Goal: Complete application form

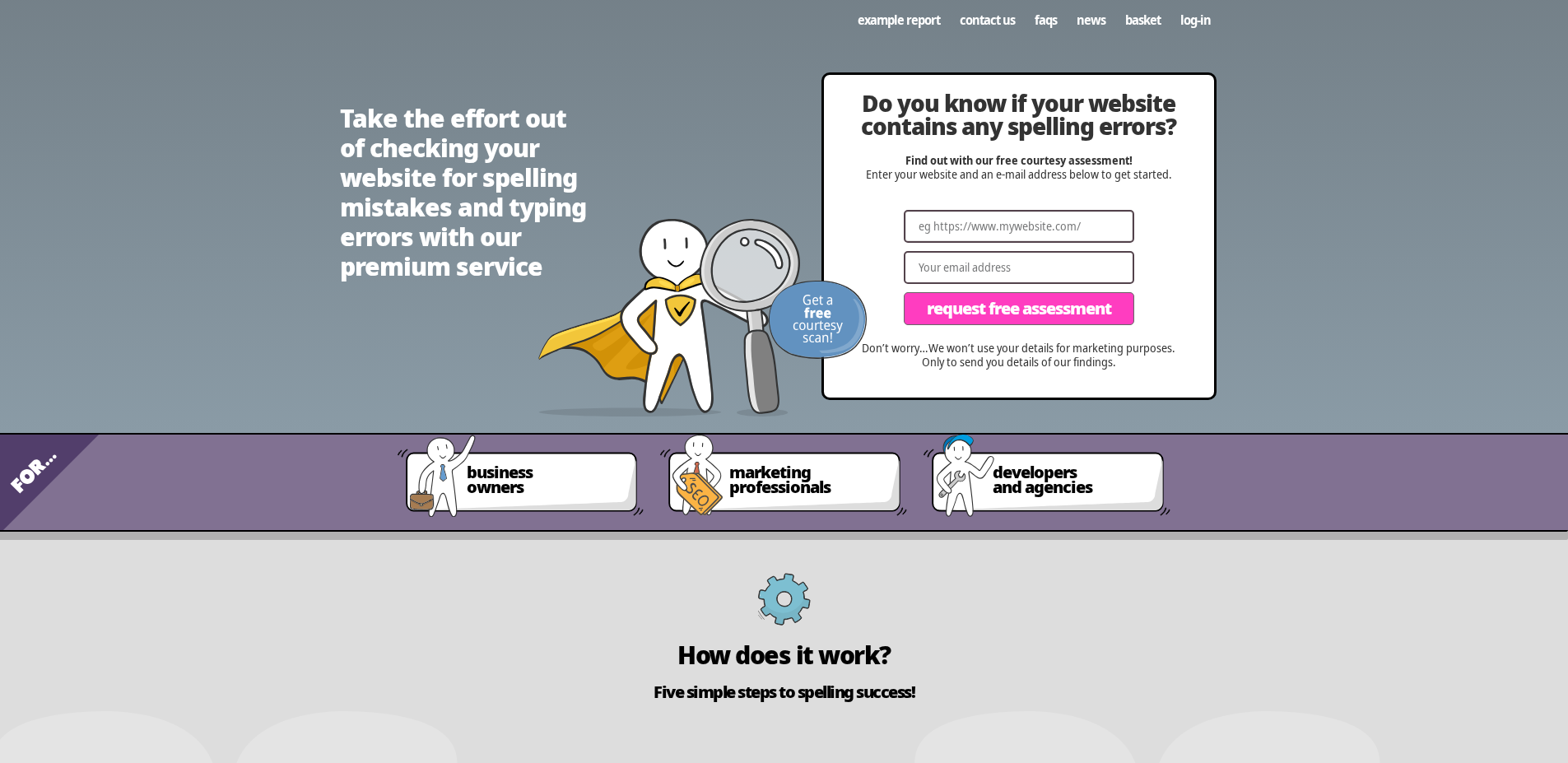
drag, startPoint x: 1102, startPoint y: 227, endPoint x: 897, endPoint y: 219, distance: 205.2
click at [915, 223] on input "Website" at bounding box center [1018, 227] width 230 height 33
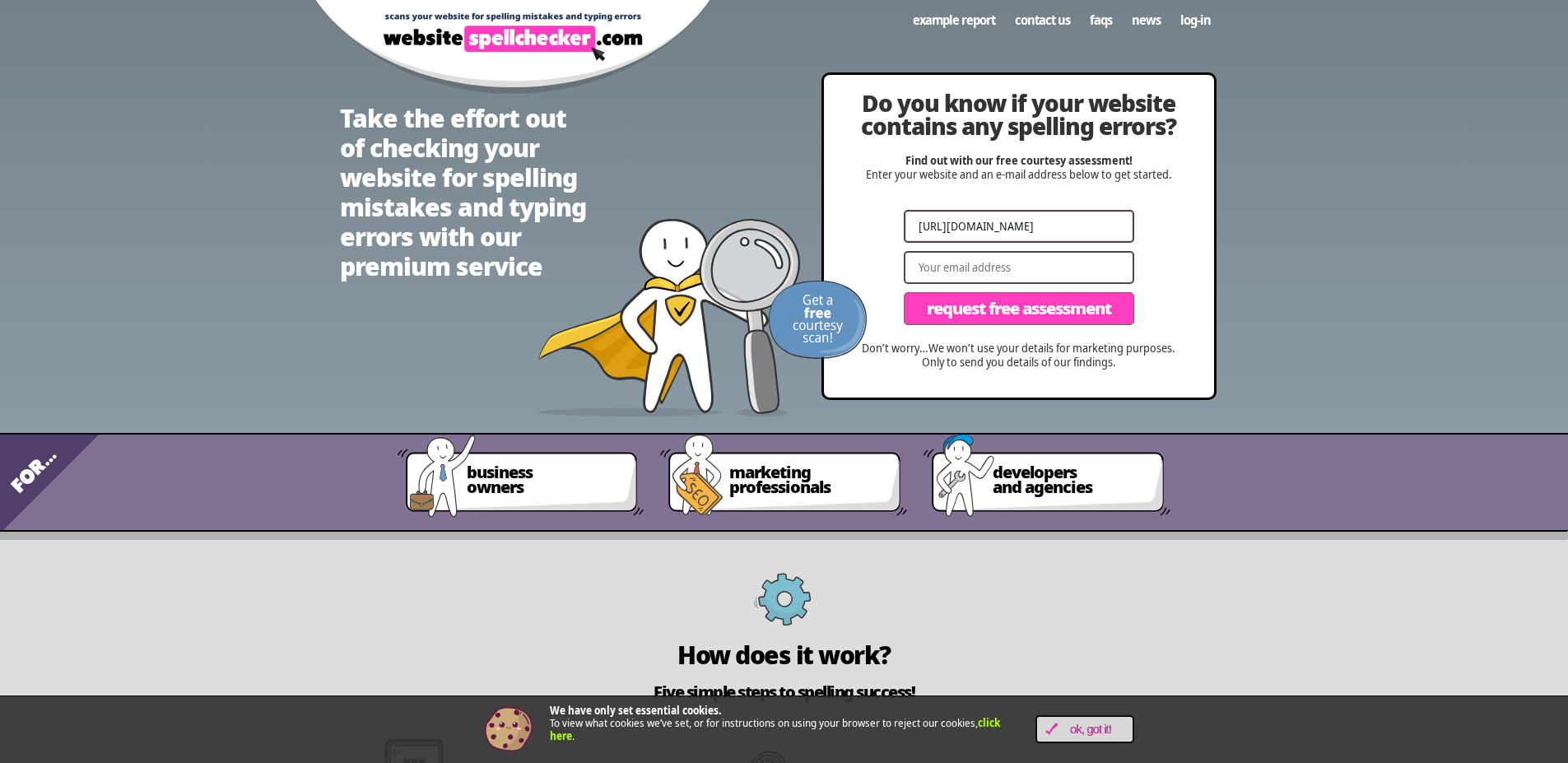
type input "[URL][DOMAIN_NAME]"
click at [903, 293] on button "Request Free Assessment" at bounding box center [1018, 309] width 230 height 33
click at [972, 276] on input "Email" at bounding box center [1018, 268] width 230 height 33
type input "[EMAIL_ADDRESS][DOMAIN_NAME]"
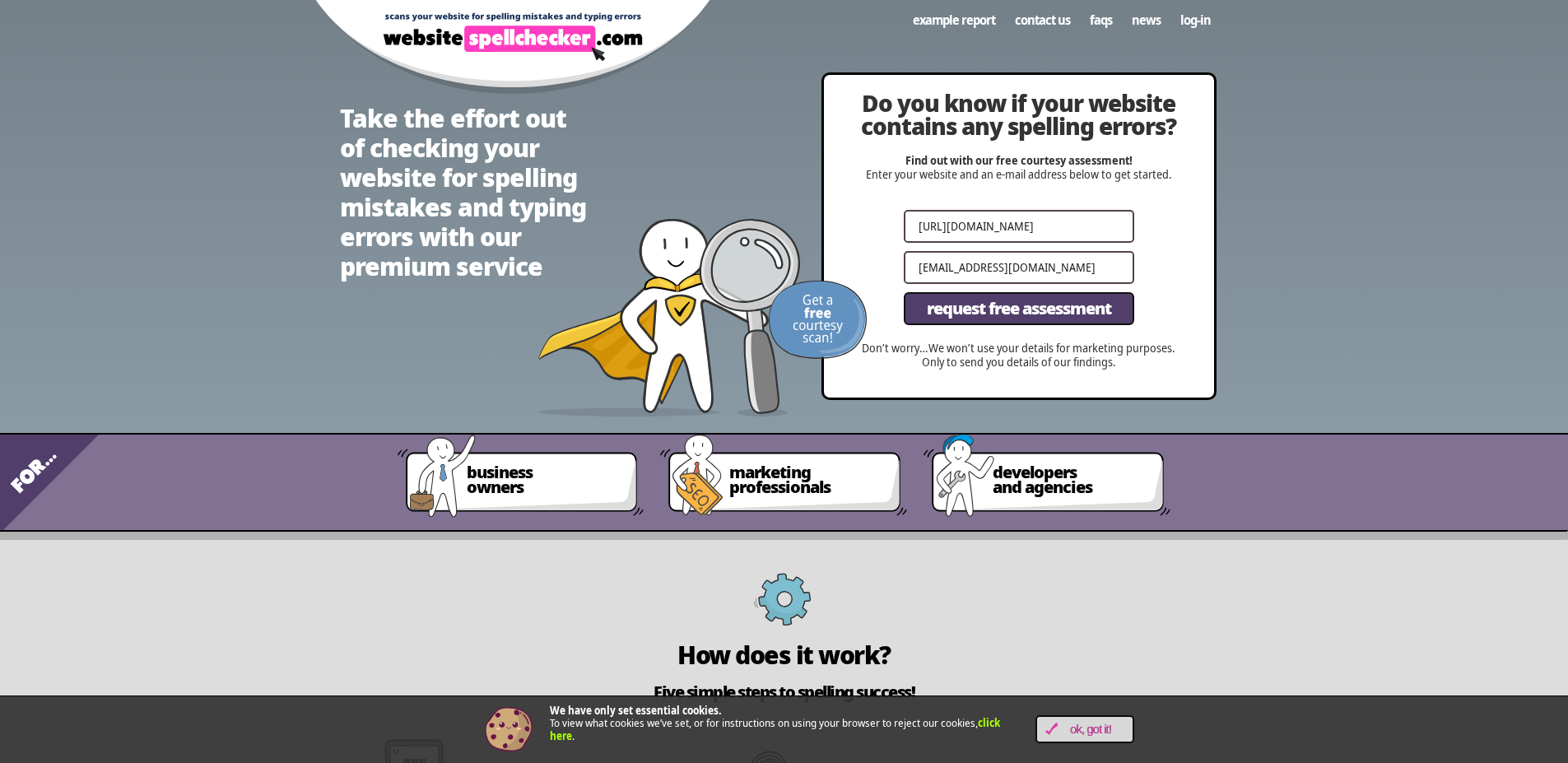
click at [1011, 315] on span "Request Free Assessment" at bounding box center [1019, 309] width 184 height 17
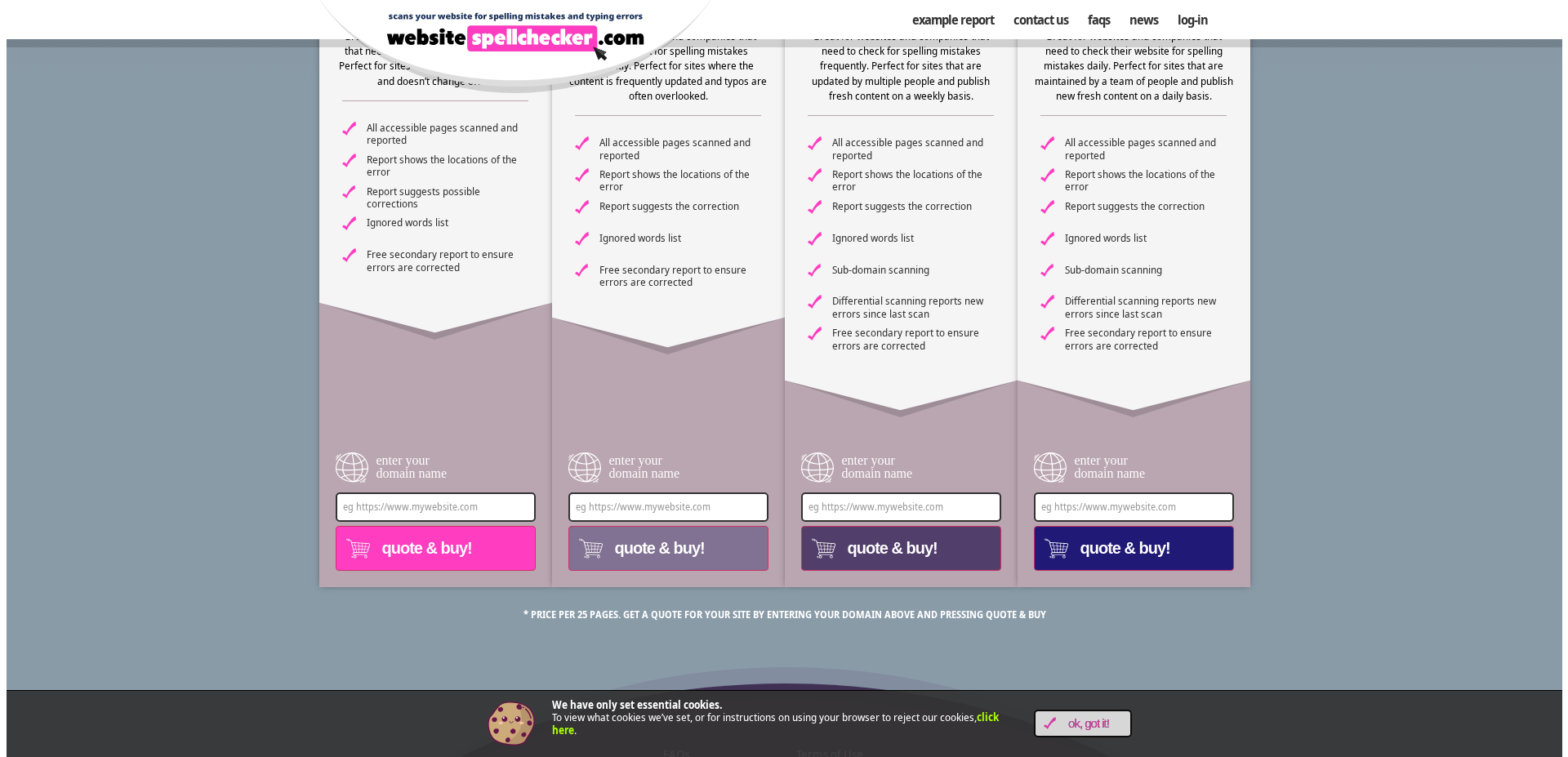
scroll to position [466, 0]
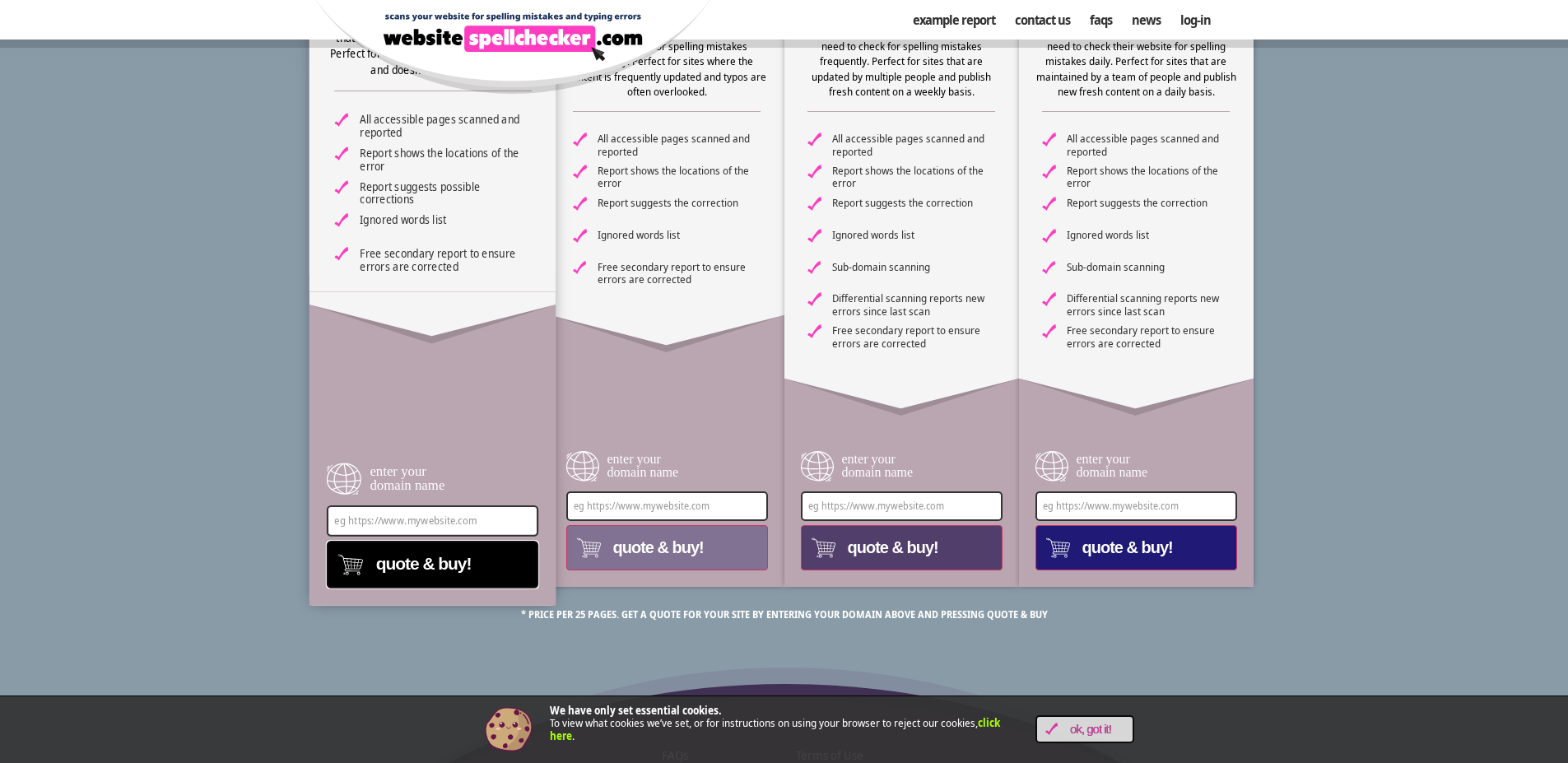
click at [418, 548] on button "quote & buy!" at bounding box center [431, 565] width 212 height 48
type input "[URL][DOMAIN_NAME]"
click at [426, 568] on span "quote & buy!" at bounding box center [418, 563] width 104 height 27
